Goal: Information Seeking & Learning: Learn about a topic

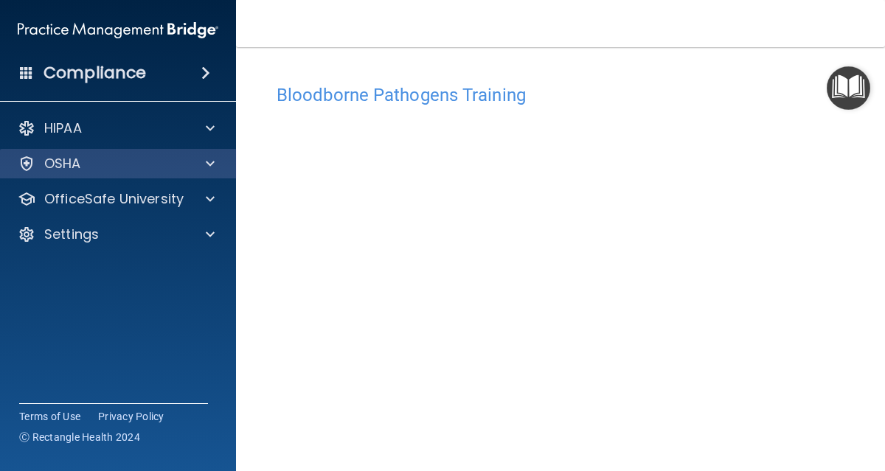
scroll to position [93, 0]
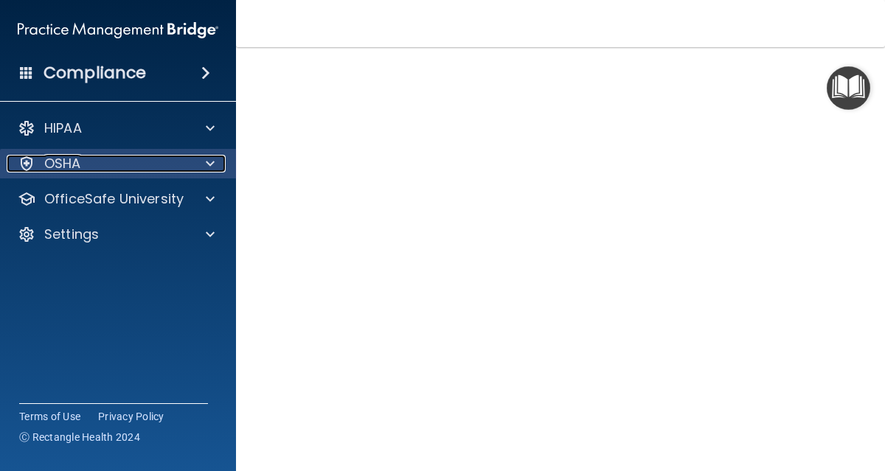
click at [207, 162] on span at bounding box center [210, 164] width 9 height 18
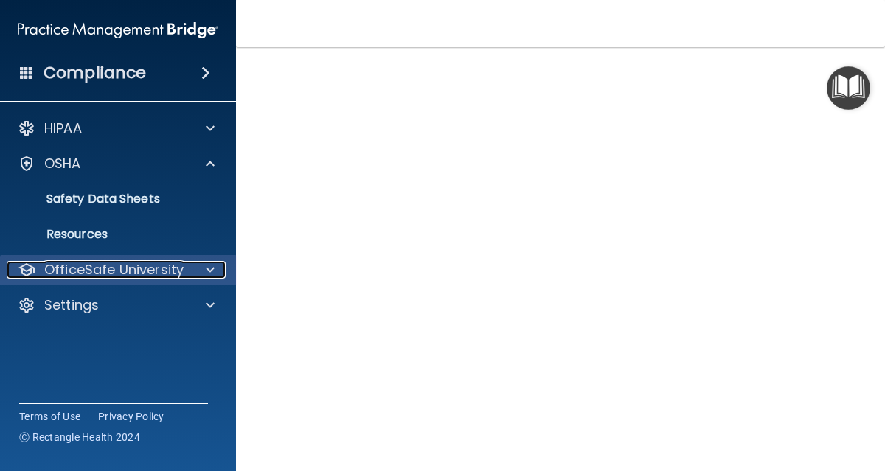
click at [206, 269] on span at bounding box center [210, 270] width 9 height 18
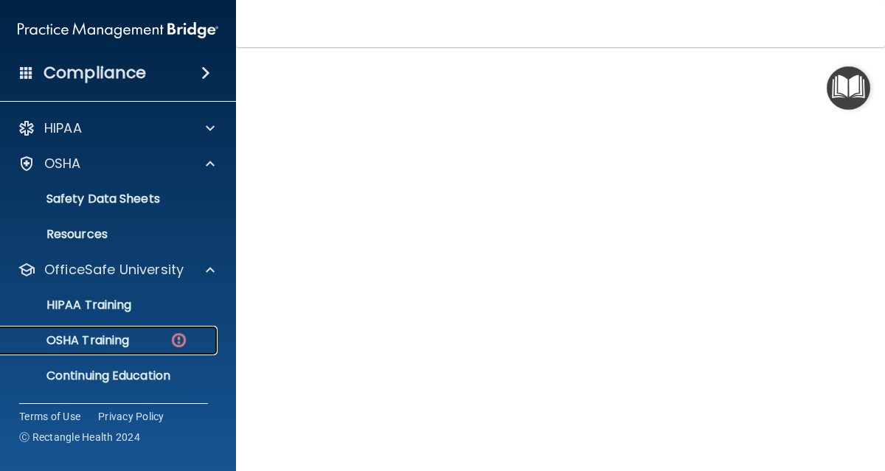
click at [155, 347] on div "OSHA Training" at bounding box center [110, 340] width 201 height 15
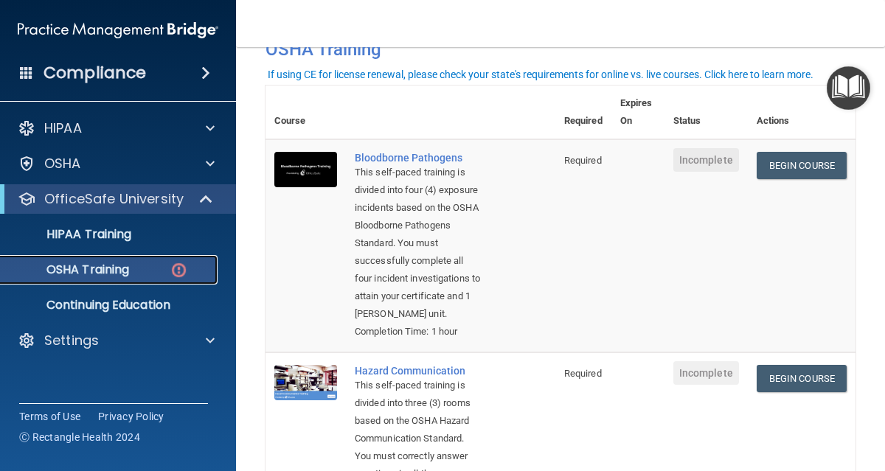
scroll to position [86, 0]
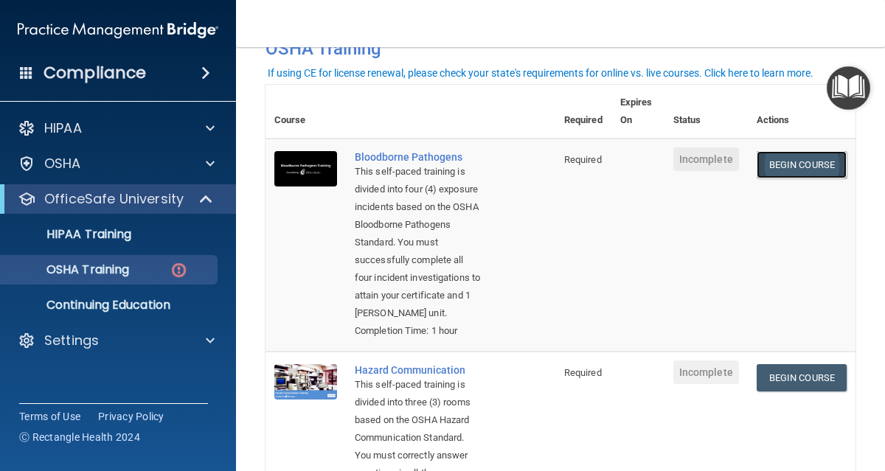
click at [785, 170] on link "Begin Course" at bounding box center [802, 164] width 90 height 27
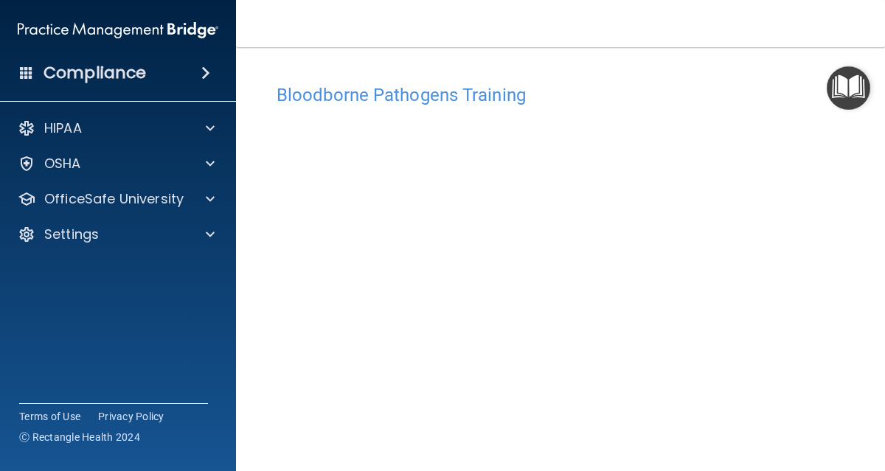
scroll to position [160, 0]
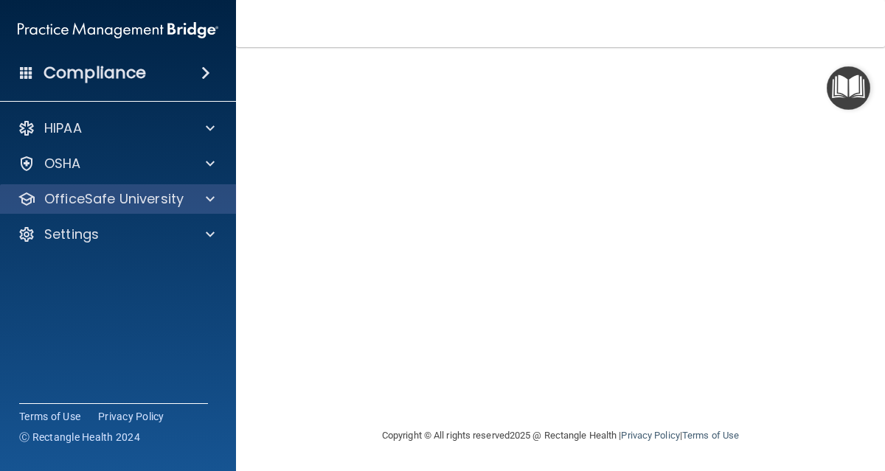
click at [158, 210] on div "OfficeSafe University" at bounding box center [118, 199] width 237 height 30
click at [199, 203] on div at bounding box center [208, 199] width 37 height 18
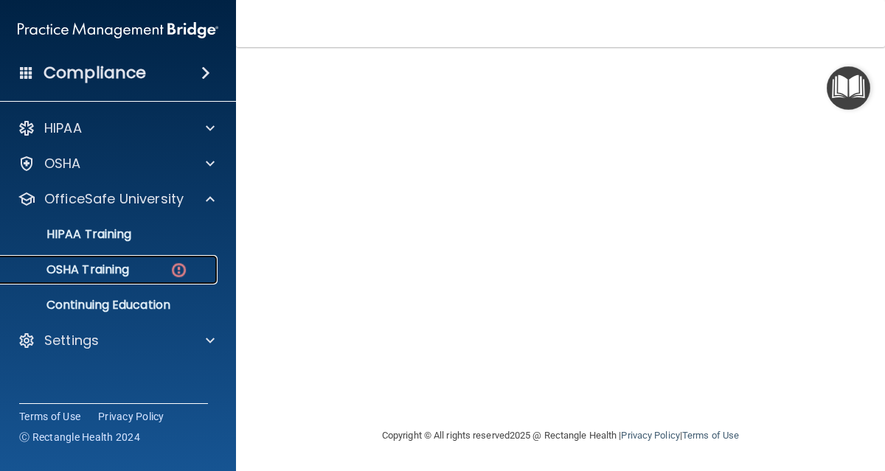
click at [165, 272] on div "OSHA Training" at bounding box center [110, 270] width 201 height 15
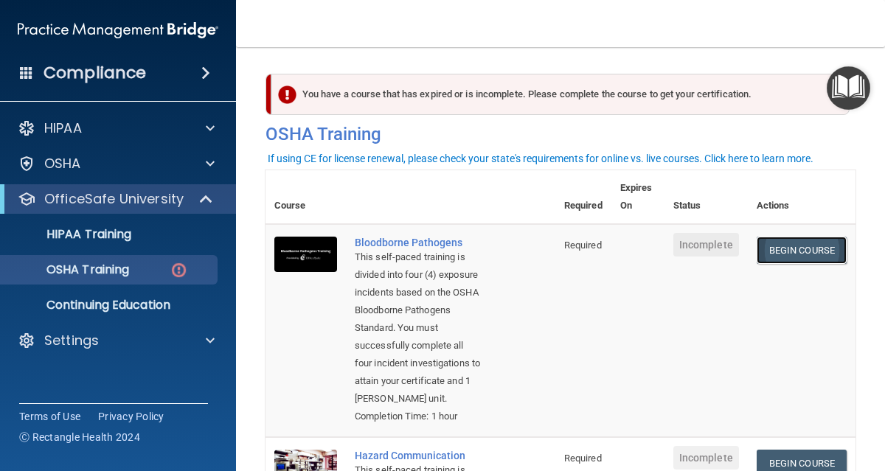
click at [789, 243] on link "Begin Course" at bounding box center [802, 250] width 90 height 27
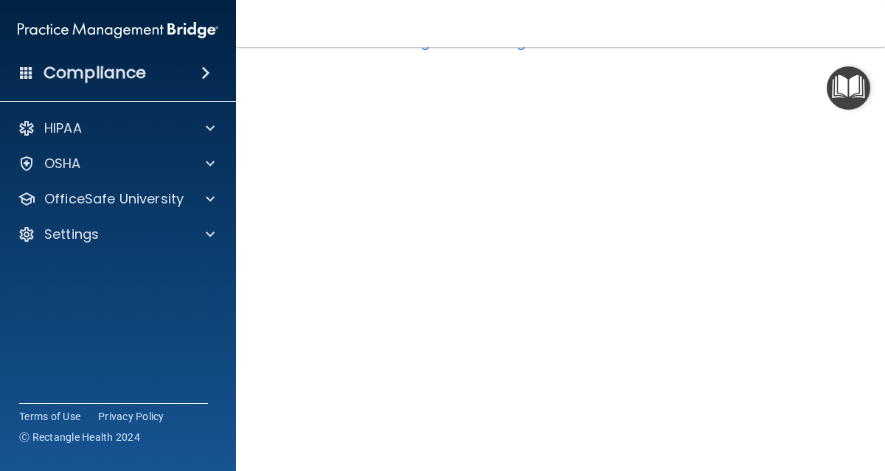
scroll to position [13, 0]
click at [171, 76] on div "Compliance" at bounding box center [118, 73] width 236 height 32
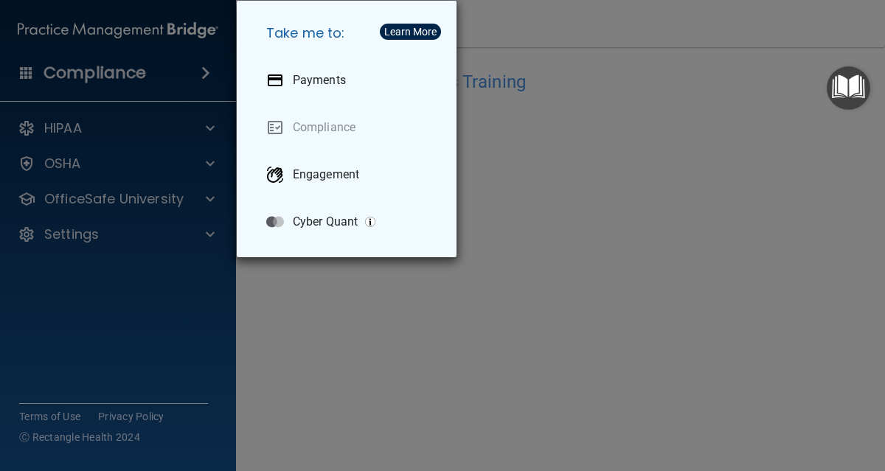
click at [127, 148] on div "Take me to: Payments Compliance Engagement Cyber Quant" at bounding box center [442, 235] width 885 height 471
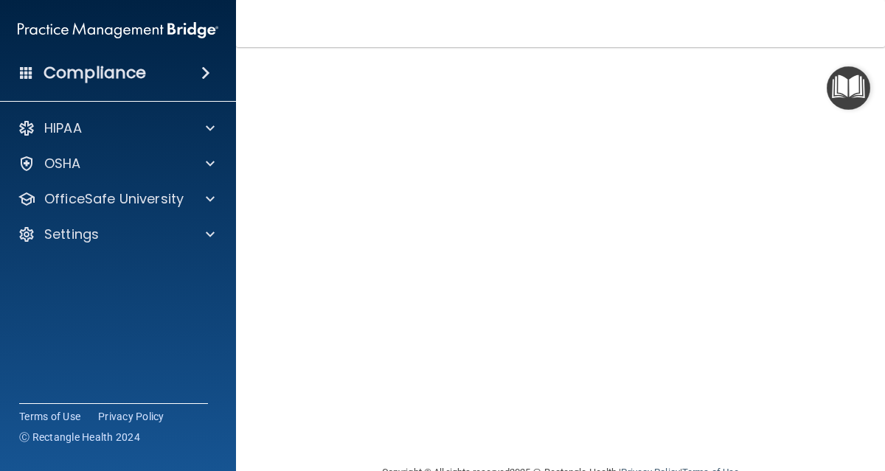
scroll to position [0, 0]
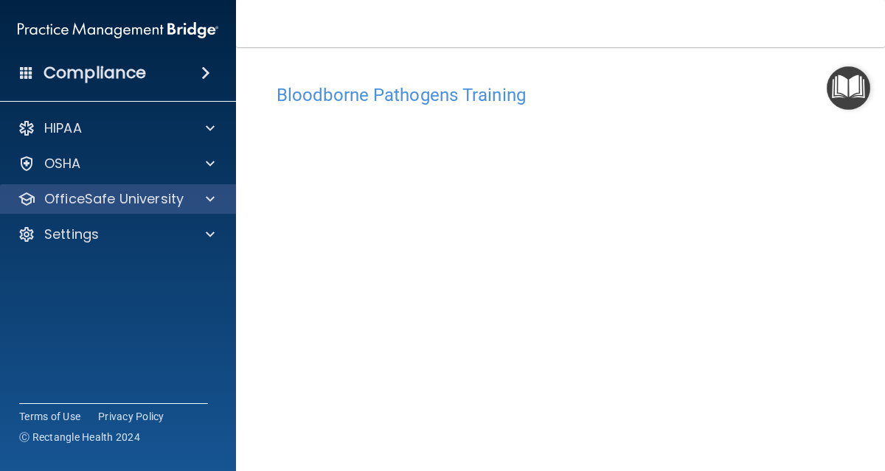
click at [140, 185] on div "OfficeSafe University" at bounding box center [118, 199] width 237 height 30
click at [170, 191] on p "OfficeSafe University" at bounding box center [113, 199] width 139 height 18
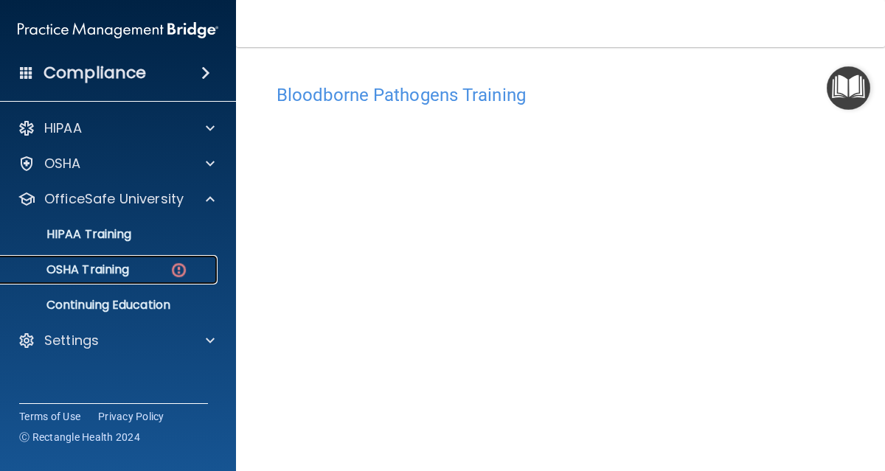
click at [159, 275] on div "OSHA Training" at bounding box center [110, 270] width 201 height 15
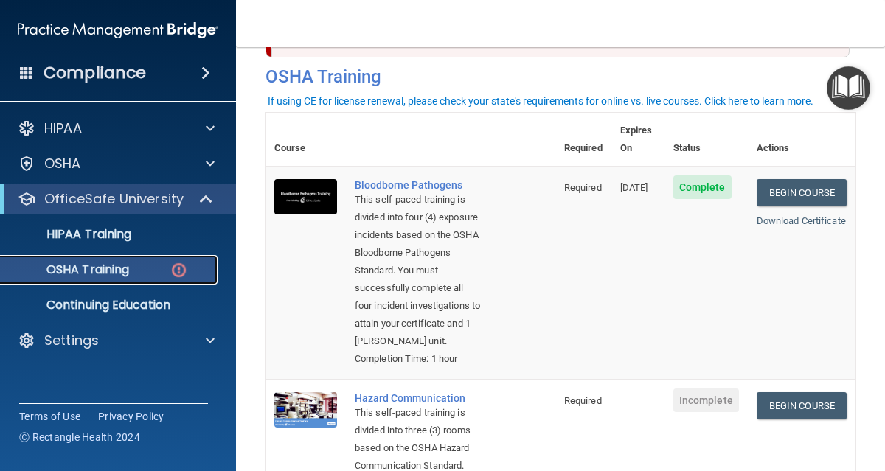
scroll to position [62, 0]
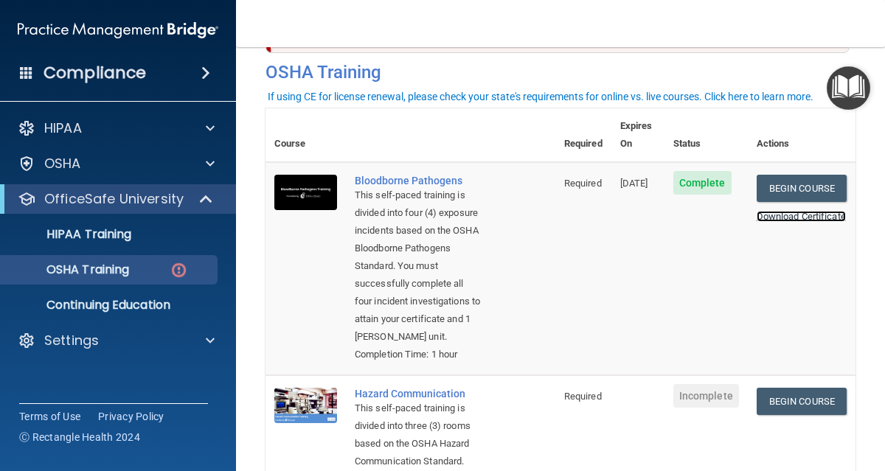
click at [763, 211] on link "Download Certificate" at bounding box center [801, 216] width 89 height 11
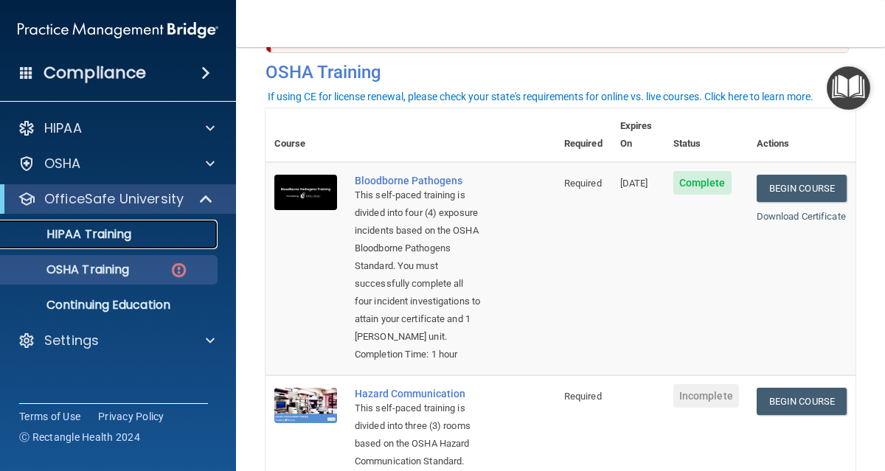
click at [158, 243] on link "HIPAA Training" at bounding box center [101, 235] width 232 height 30
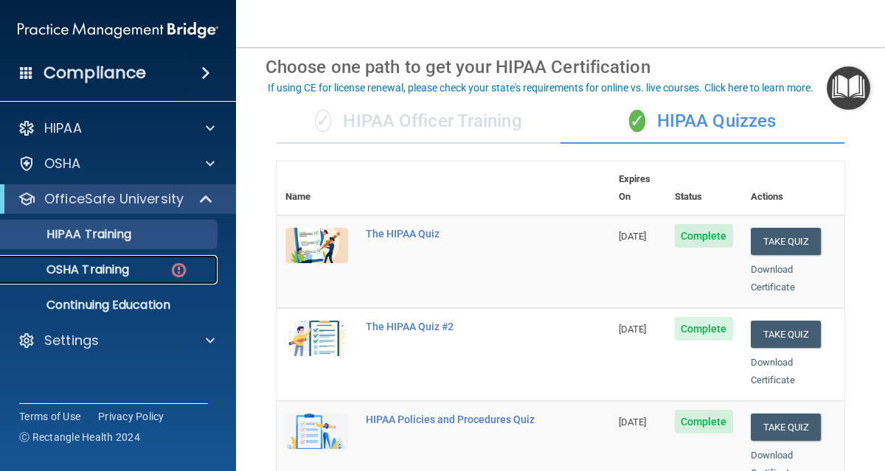
click at [161, 270] on div "OSHA Training" at bounding box center [110, 270] width 201 height 15
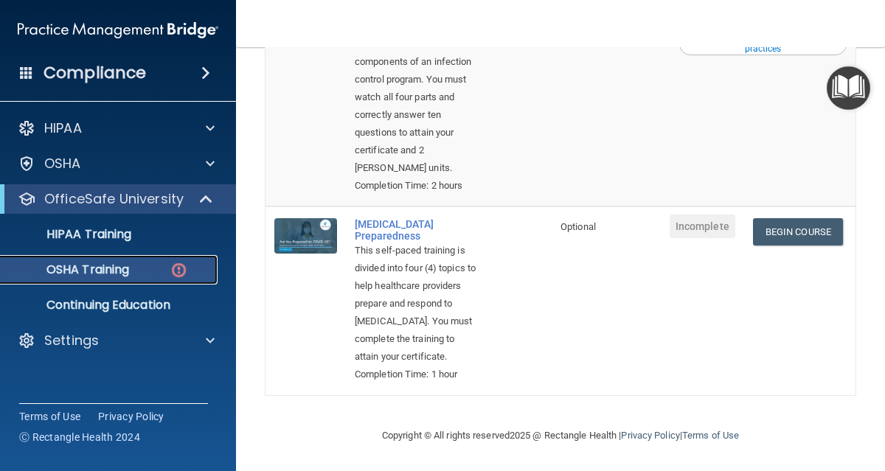
scroll to position [758, 0]
click at [771, 246] on link "Begin Course" at bounding box center [798, 231] width 90 height 27
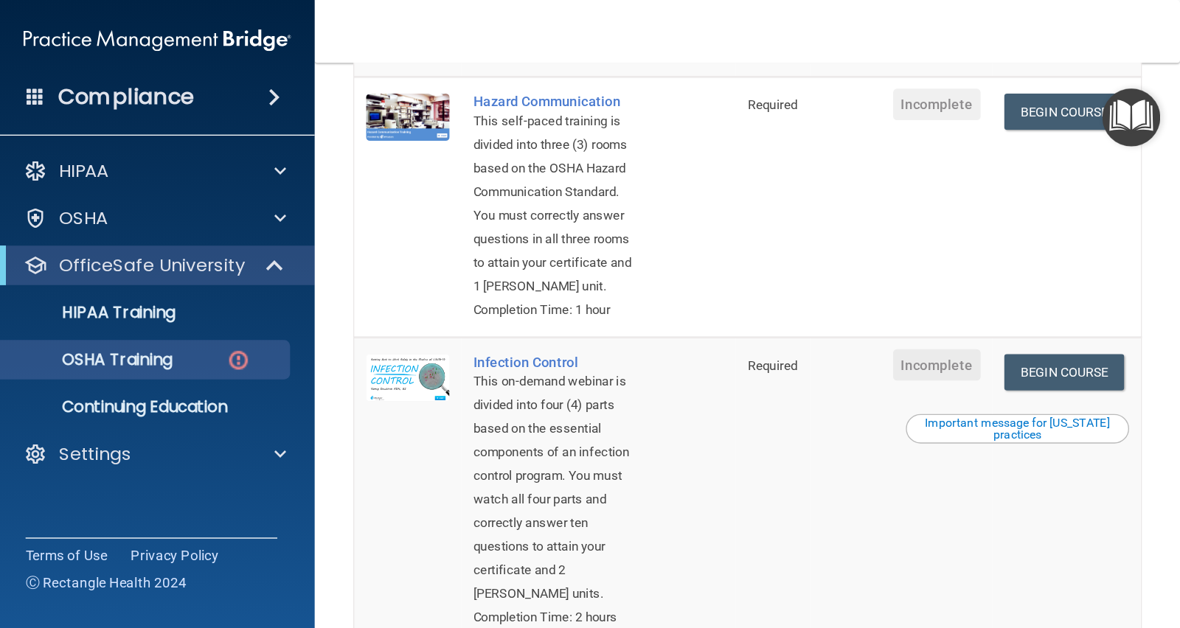
scroll to position [397, 0]
click at [769, 98] on link "Begin Course" at bounding box center [798, 84] width 90 height 27
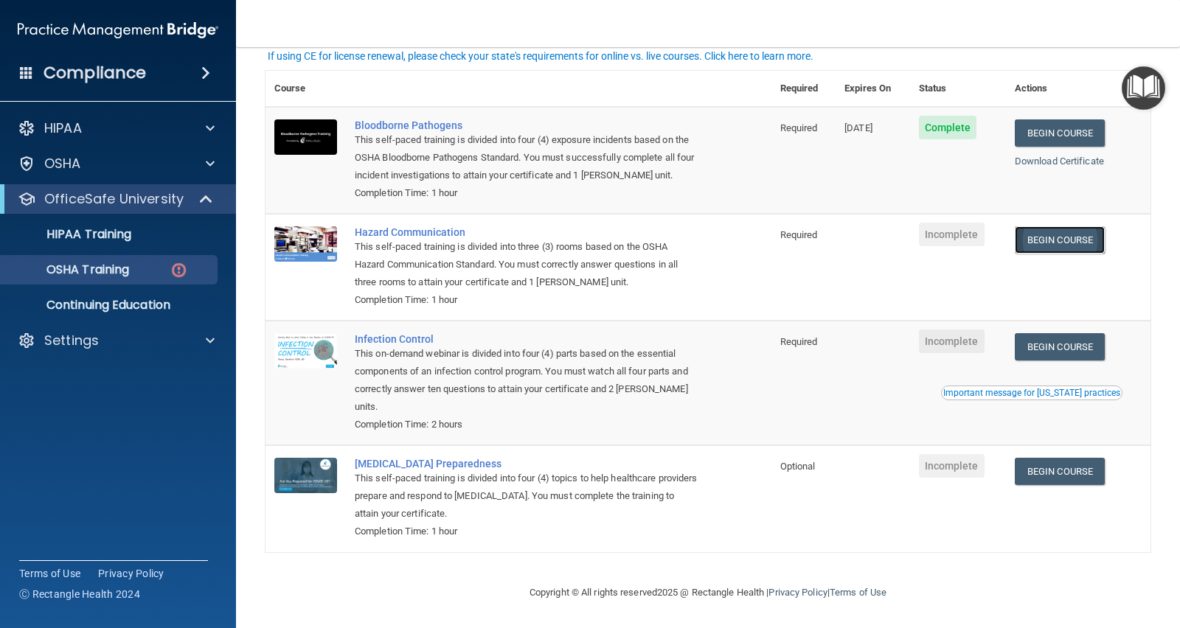
scroll to position [102, 0]
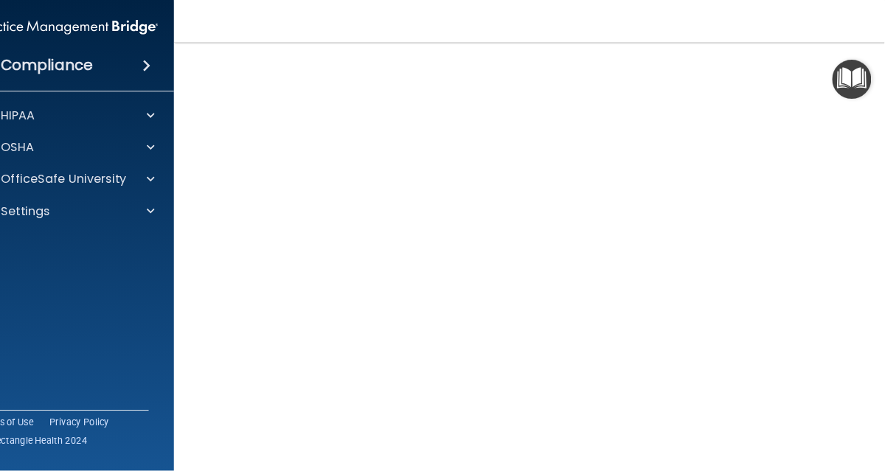
scroll to position [75, 0]
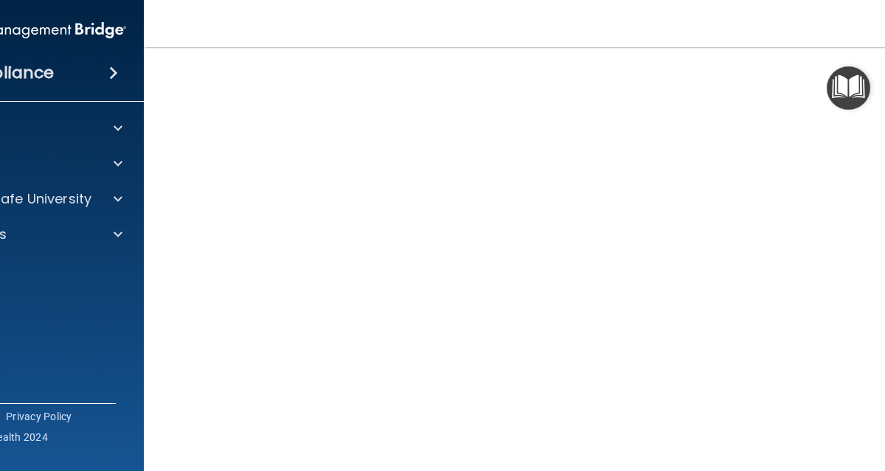
drag, startPoint x: 431, startPoint y: 44, endPoint x: 593, endPoint y: 38, distance: 162.4
click at [593, 38] on nav "Toggle navigation Aleeyah Williams aleeyah.williams@omsp.com Manage My Enterpri…" at bounding box center [560, 23] width 833 height 47
click at [851, 85] on img "Open Resource Center" at bounding box center [849, 88] width 44 height 44
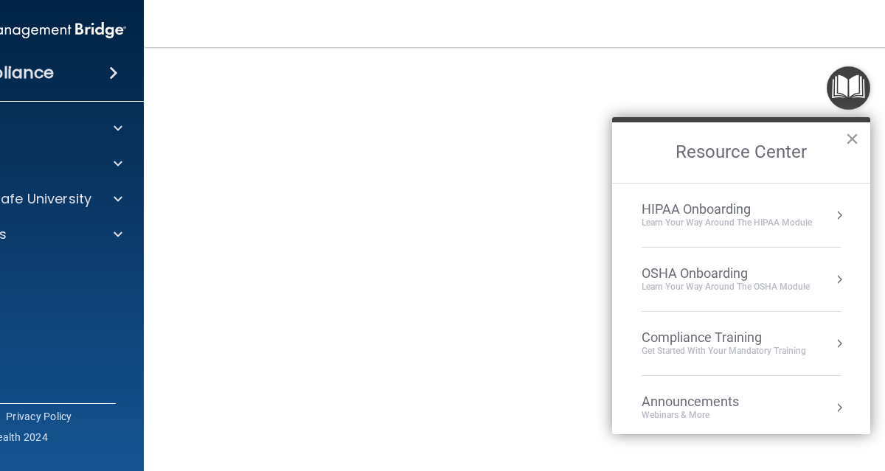
click at [847, 142] on button "×" at bounding box center [852, 139] width 14 height 24
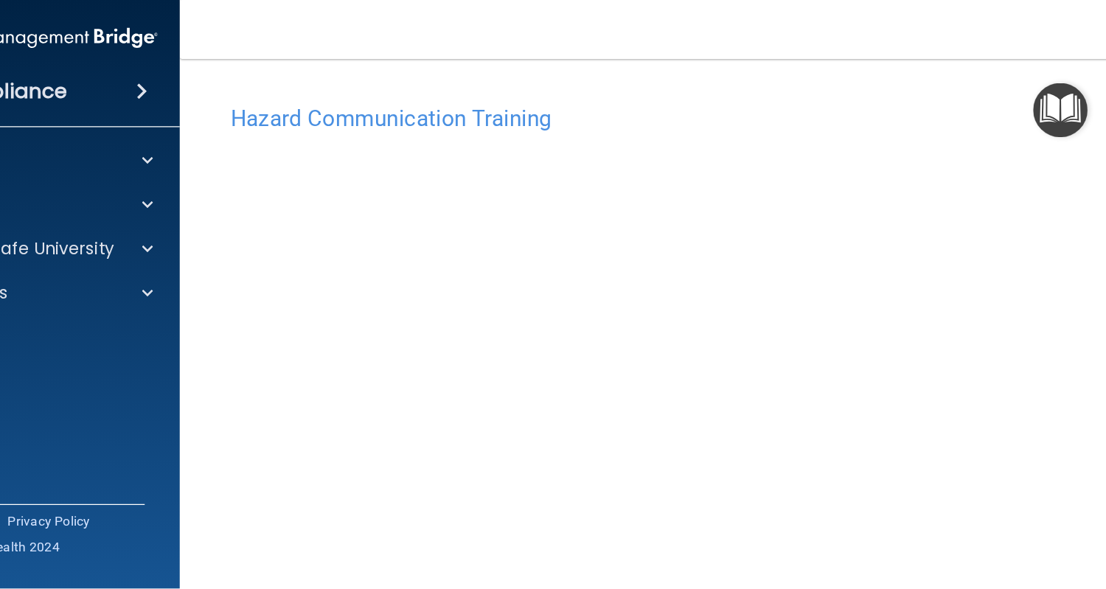
scroll to position [147, 0]
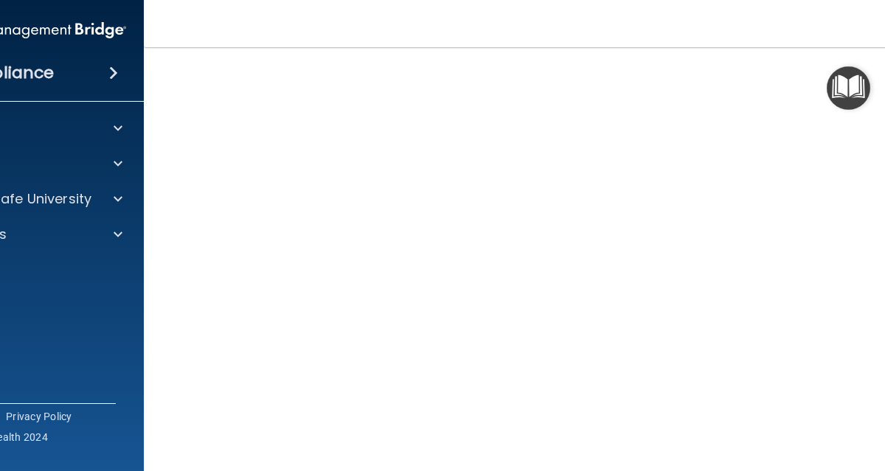
click at [89, 383] on div "Compliance HIPAA Documents and Policies Report an Incident Business Associates …" at bounding box center [26, 235] width 236 height 471
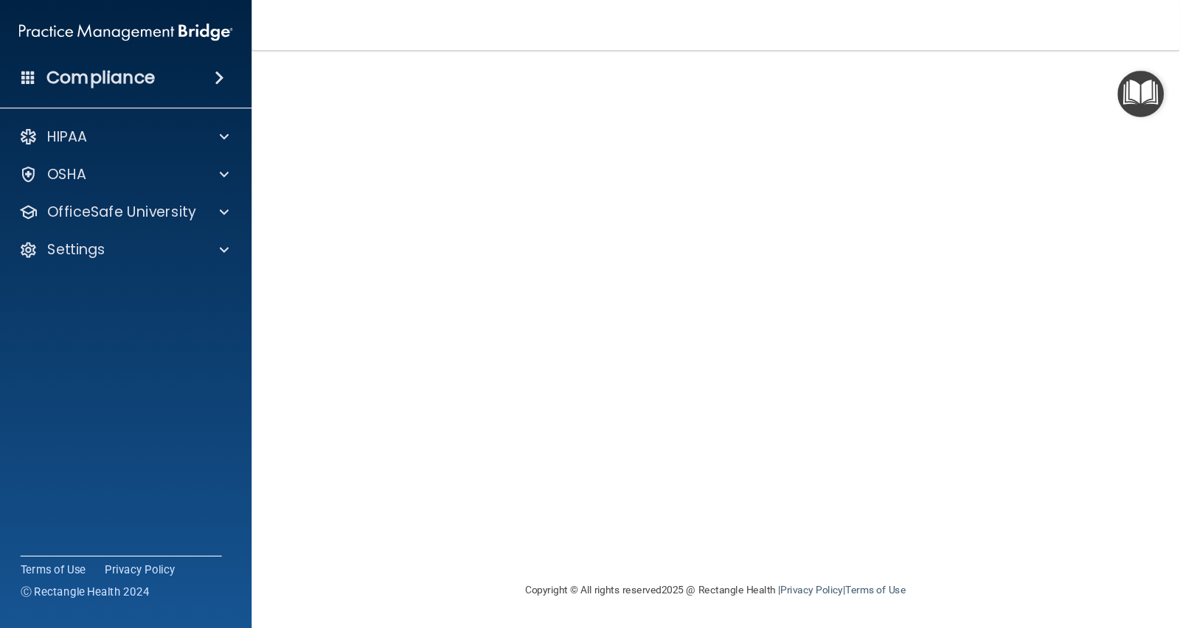
scroll to position [35, 0]
